Goal: Navigation & Orientation: Find specific page/section

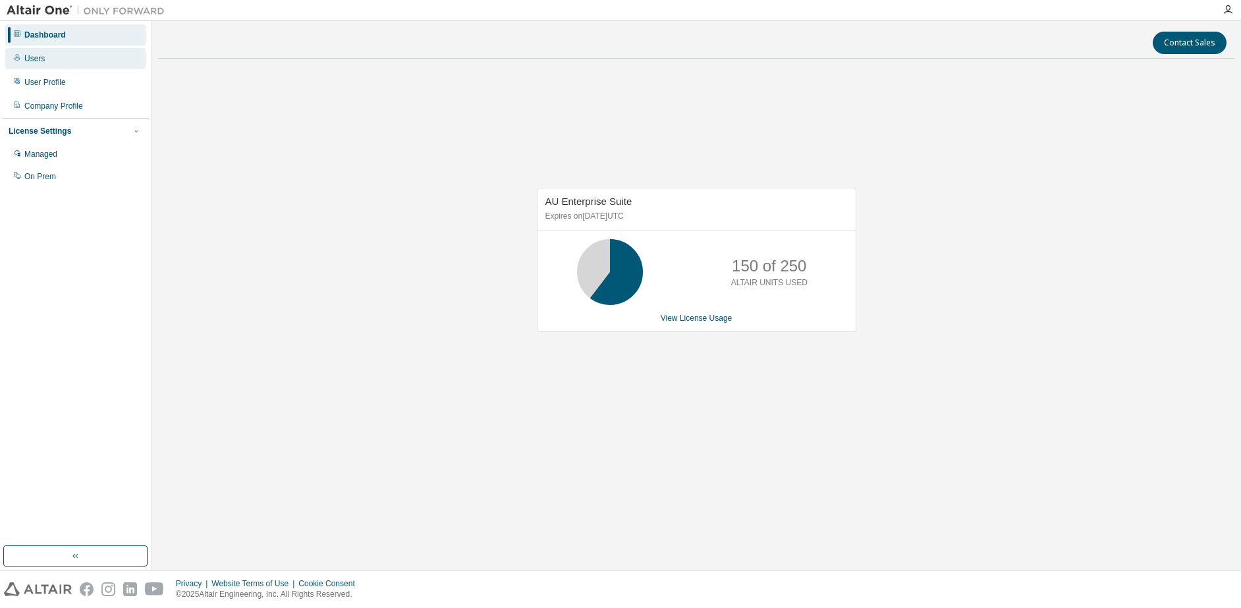
click at [37, 58] on div "Users" at bounding box center [34, 58] width 20 height 11
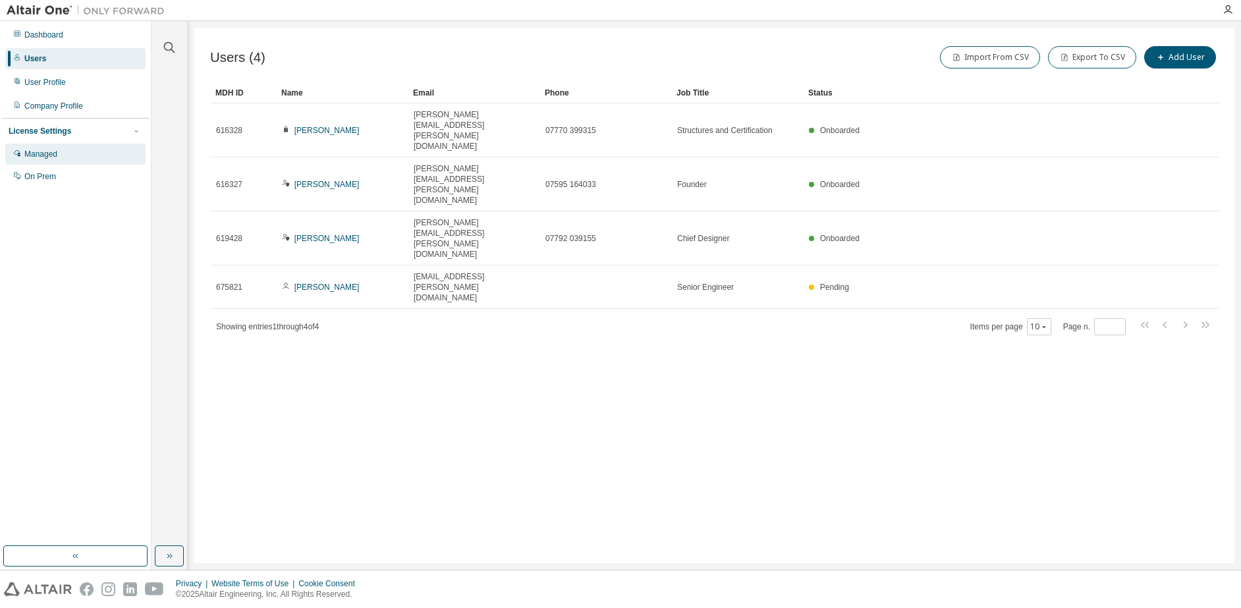
click at [43, 153] on div "Managed" at bounding box center [40, 154] width 33 height 11
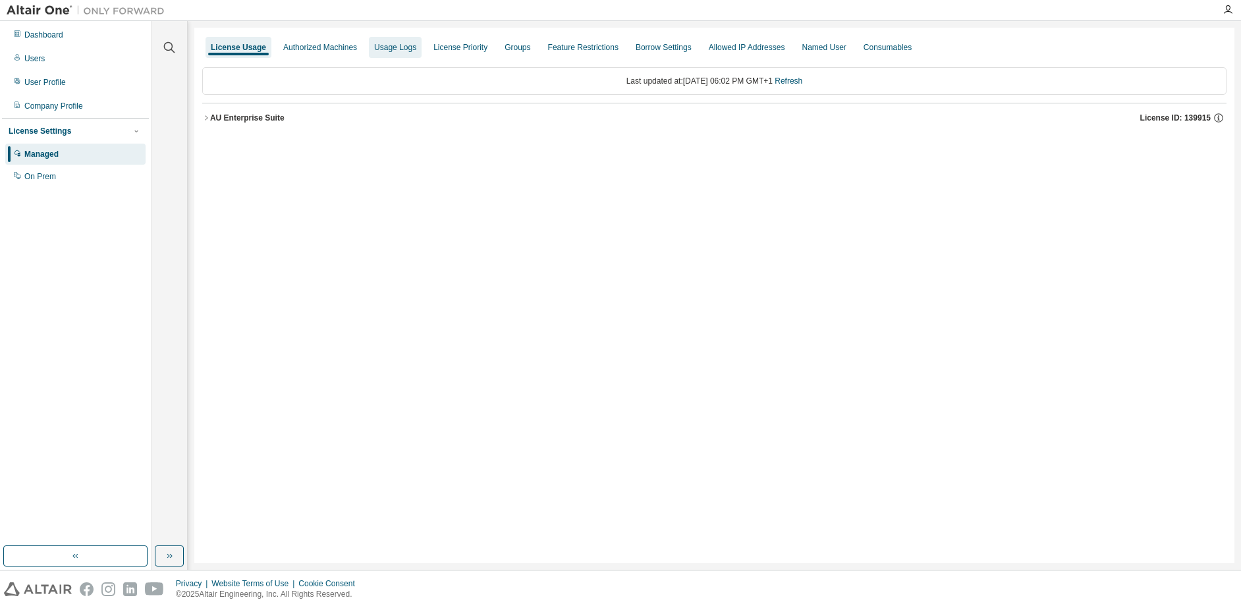
click at [398, 49] on div "Usage Logs" at bounding box center [395, 47] width 42 height 11
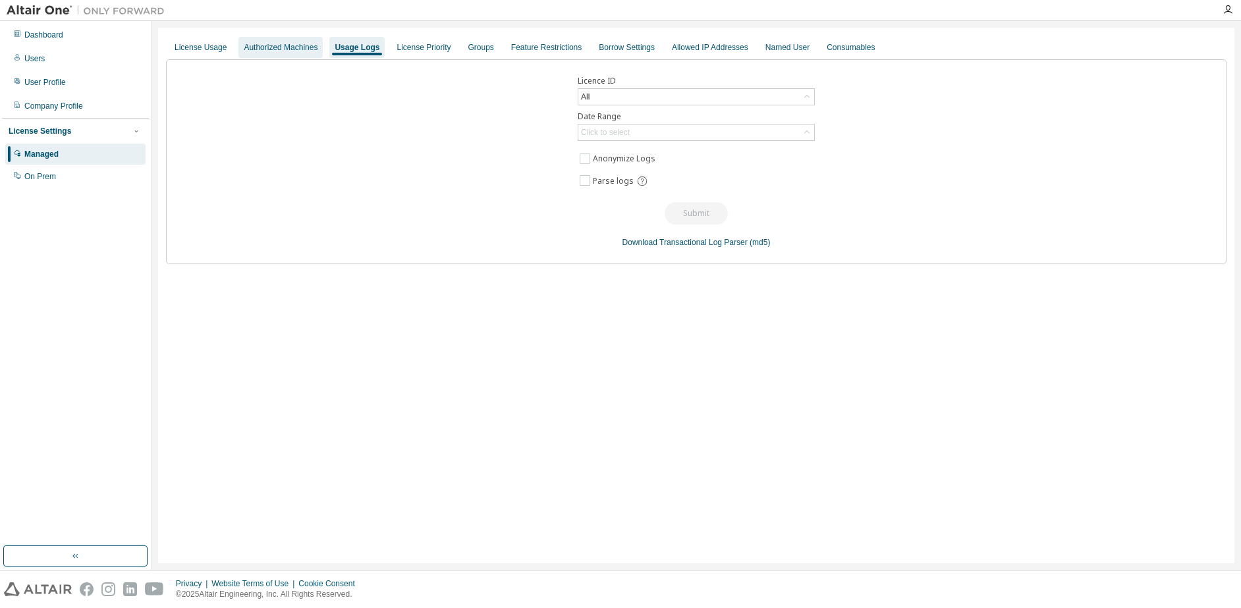
click at [302, 48] on div "Authorized Machines" at bounding box center [281, 47] width 74 height 11
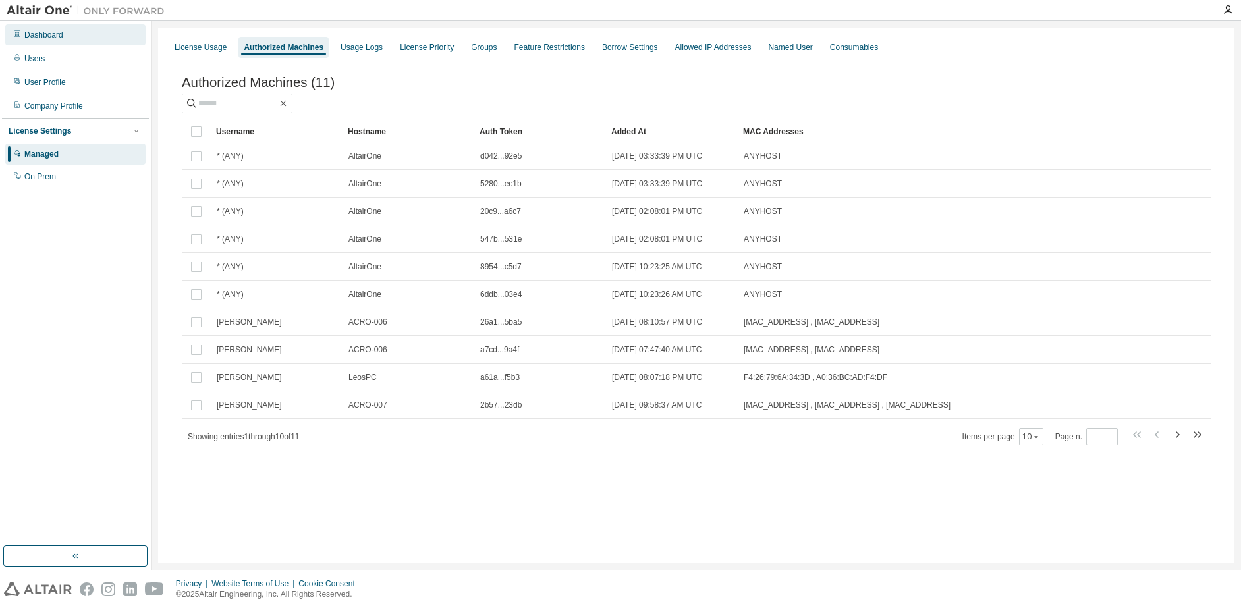
click at [47, 38] on div "Dashboard" at bounding box center [43, 35] width 39 height 11
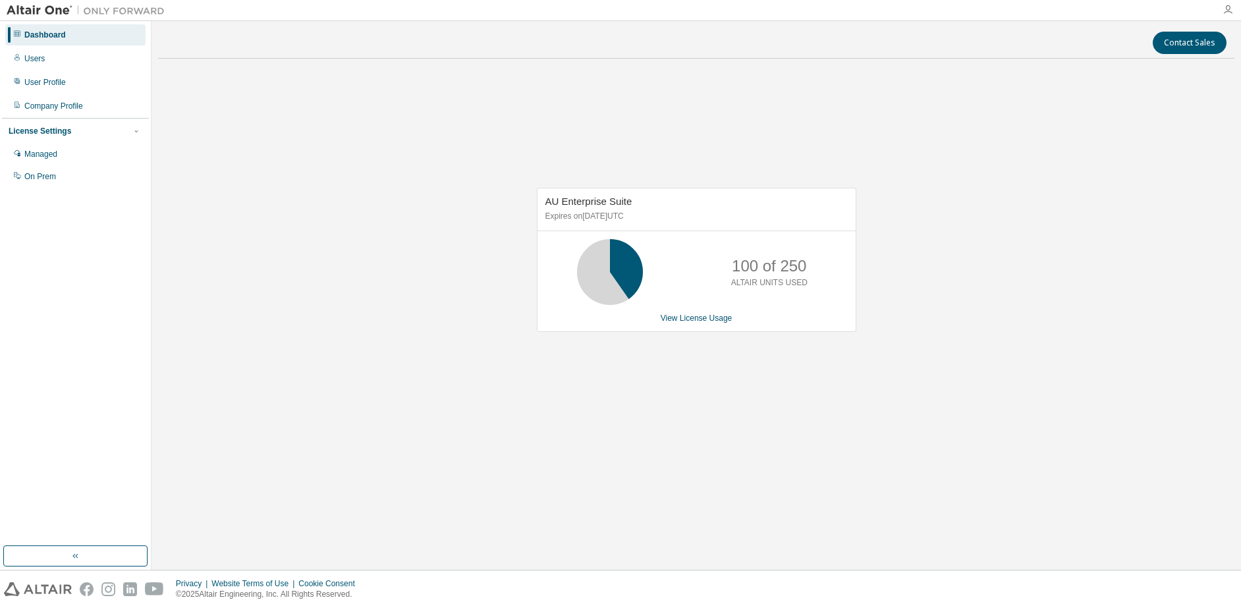
click at [1231, 9] on icon "button" at bounding box center [1227, 10] width 11 height 11
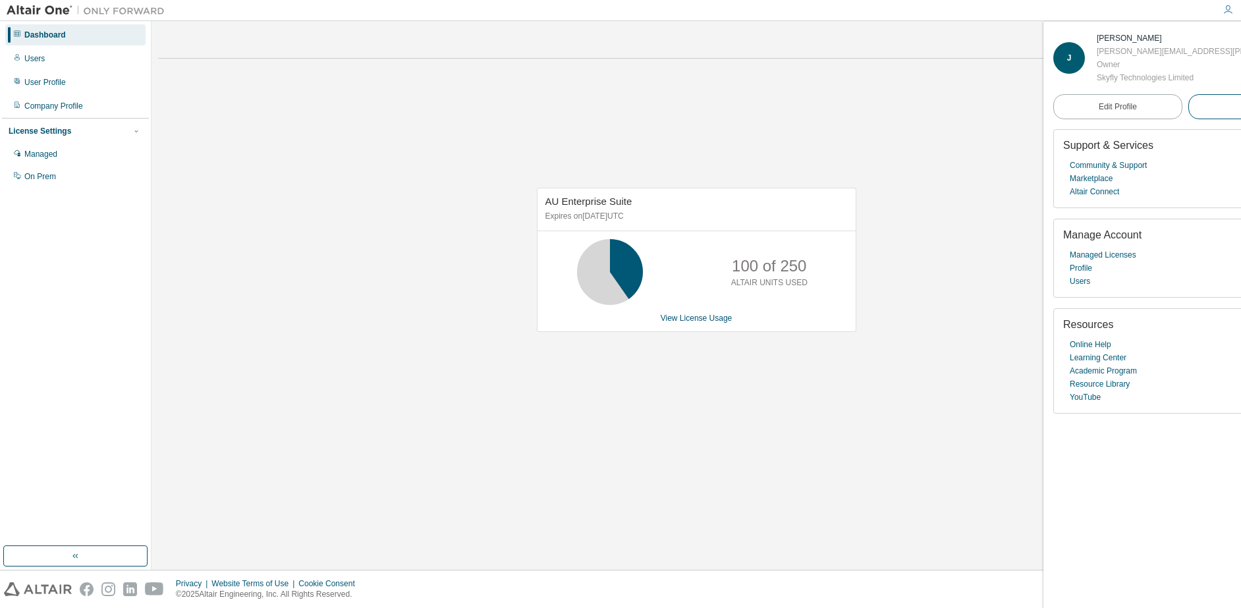
click at [1240, 107] on span "Logout" at bounding box center [1252, 106] width 24 height 13
